Goal: Transaction & Acquisition: Purchase product/service

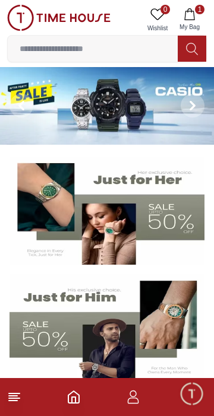
click at [44, 46] on input at bounding box center [93, 49] width 170 height 24
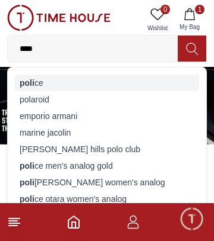
type input "****"
click at [25, 79] on strong "poli" at bounding box center [27, 82] width 15 height 9
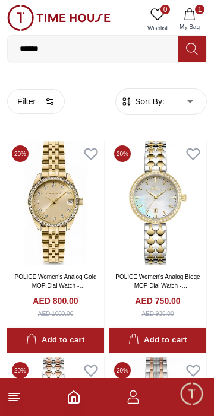
click at [63, 46] on input "******" at bounding box center [93, 49] width 170 height 24
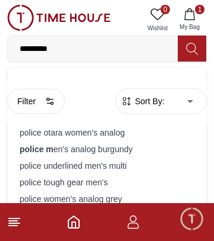
type input "**********"
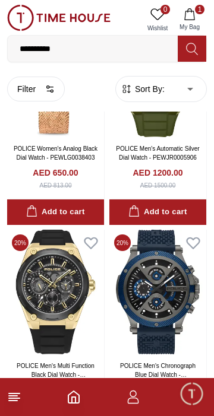
scroll to position [1781, 0]
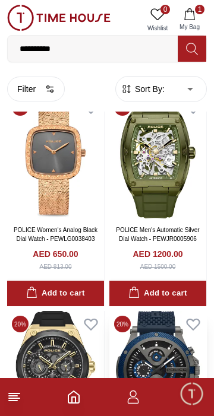
click at [155, 339] on img at bounding box center [157, 373] width 97 height 125
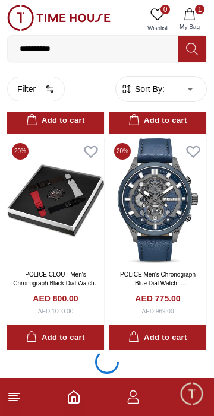
scroll to position [4121, 0]
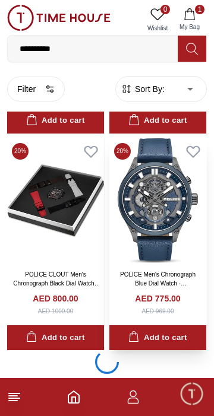
click at [168, 250] on img at bounding box center [157, 200] width 97 height 125
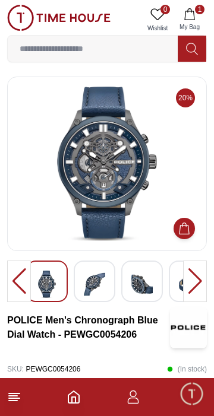
click at [196, 286] on div at bounding box center [195, 281] width 24 height 42
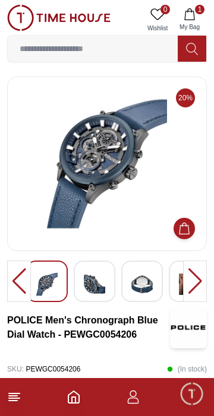
click at [193, 288] on div at bounding box center [195, 281] width 24 height 42
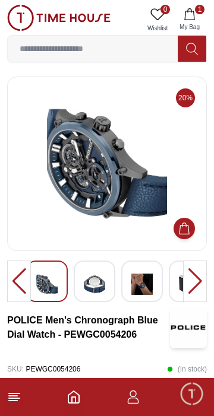
click at [189, 287] on div at bounding box center [195, 281] width 24 height 42
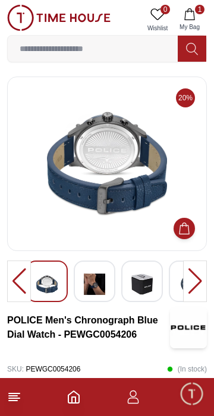
click at [190, 291] on div at bounding box center [195, 281] width 24 height 42
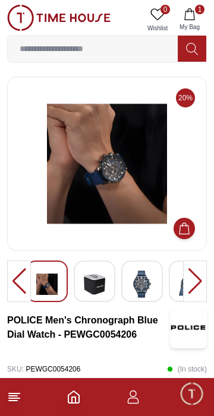
click at [190, 292] on div at bounding box center [195, 281] width 24 height 42
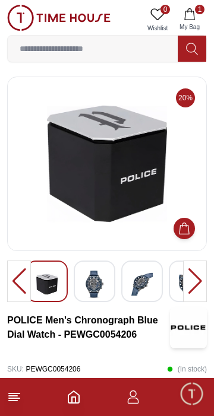
click at [190, 290] on div at bounding box center [195, 281] width 24 height 42
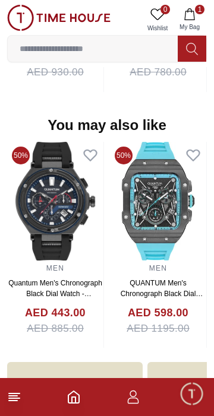
scroll to position [1384, 0]
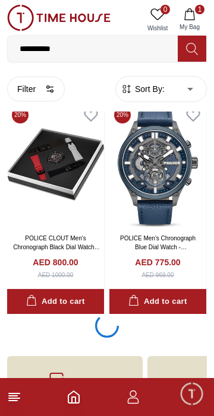
scroll to position [4219, 0]
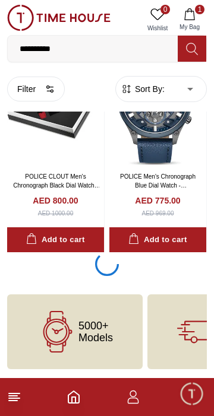
scroll to position [2051, 0]
